Goal: Information Seeking & Learning: Find specific fact

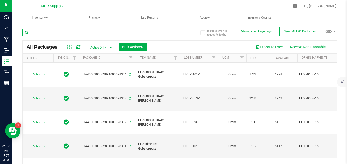
paste input "SBL2-0051-34"
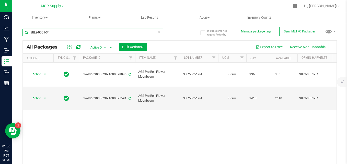
type input "SBL2-0051-34"
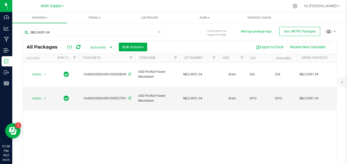
click at [181, 36] on div "SBL2-0051-34 All Packages Active Only Active Only Lab Samples Locked All Extern…" at bounding box center [179, 101] width 314 height 154
click at [38, 17] on span "Inventory" at bounding box center [39, 17] width 55 height 5
click at [32, 39] on span "All inventory" at bounding box center [29, 37] width 34 height 4
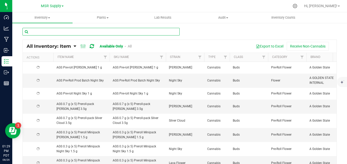
click at [106, 29] on input "text" at bounding box center [100, 32] width 157 height 8
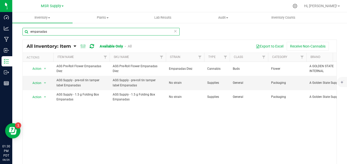
type input "empanadas"
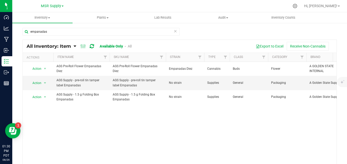
click at [173, 31] on icon at bounding box center [175, 31] width 4 height 6
